Goal: Information Seeking & Learning: Learn about a topic

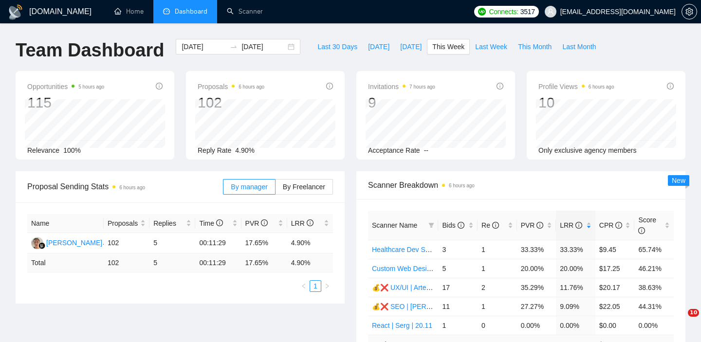
click at [446, 250] on div "Scanner Name Bids Re PVR LRR CPR Score Healthcare Dev Sergii 11/09 3 1 33.33% 3…" at bounding box center [520, 292] width 329 height 186
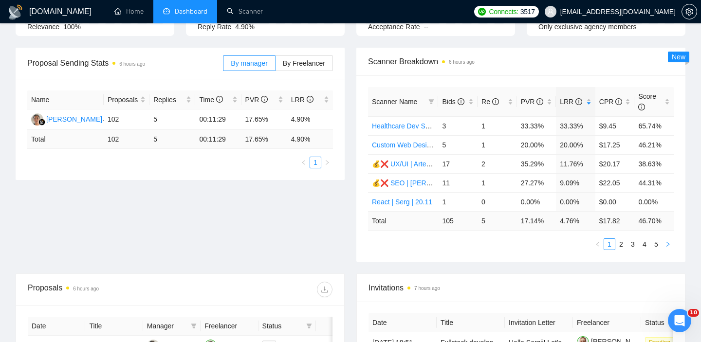
click at [666, 242] on icon "right" at bounding box center [668, 245] width 6 height 6
click at [666, 243] on icon "right" at bounding box center [668, 245] width 6 height 6
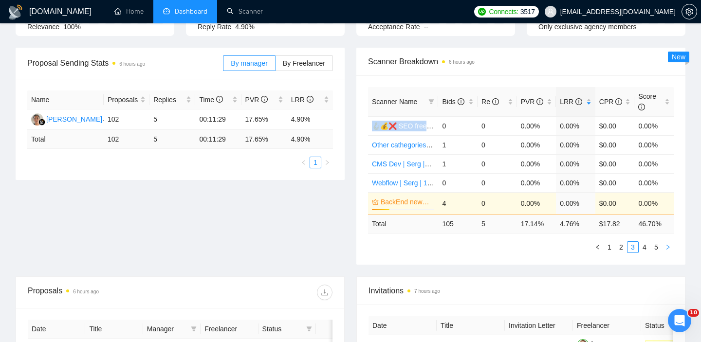
click at [667, 250] on icon "right" at bounding box center [668, 247] width 6 height 6
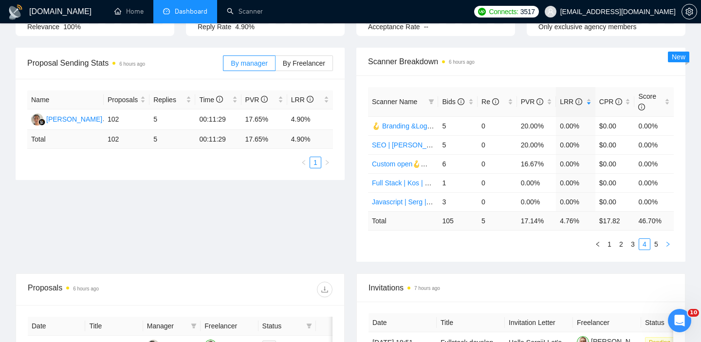
click at [667, 249] on button "button" at bounding box center [668, 245] width 12 height 12
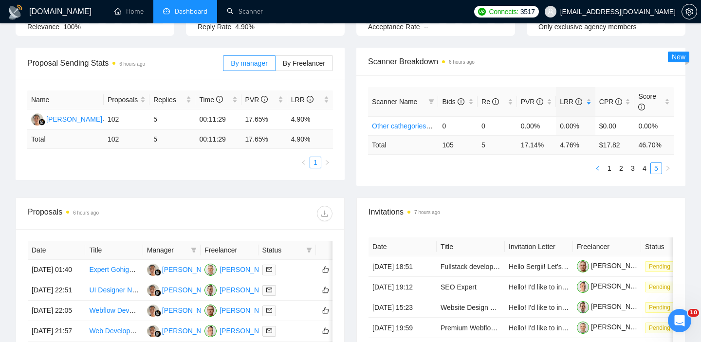
click at [598, 169] on icon "left" at bounding box center [598, 169] width 6 height 6
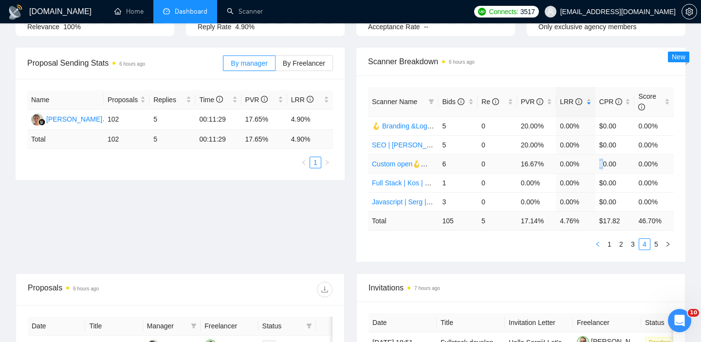
click at [598, 169] on td "$0.00" at bounding box center [614, 163] width 39 height 19
click at [591, 167] on div at bounding box center [591, 167] width 0 height 0
click at [588, 255] on div "Scanner Name Bids Re PVR LRR CPR Score 🪝 Branding &Logo | Val | 15/05 added oth…" at bounding box center [520, 168] width 329 height 186
click at [595, 251] on div "Scanner Name Bids Re PVR LRR CPR Score 🪝 Branding &Logo | Val | 15/05 added oth…" at bounding box center [520, 168] width 329 height 186
click at [596, 249] on button "button" at bounding box center [598, 245] width 12 height 12
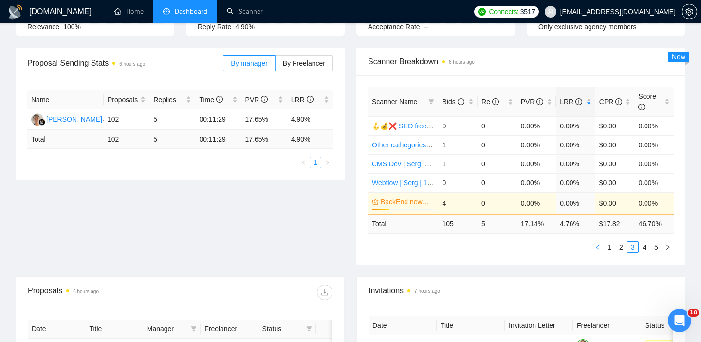
click at [596, 249] on icon "left" at bounding box center [598, 247] width 6 height 6
